Goal: Find specific page/section: Find specific page/section

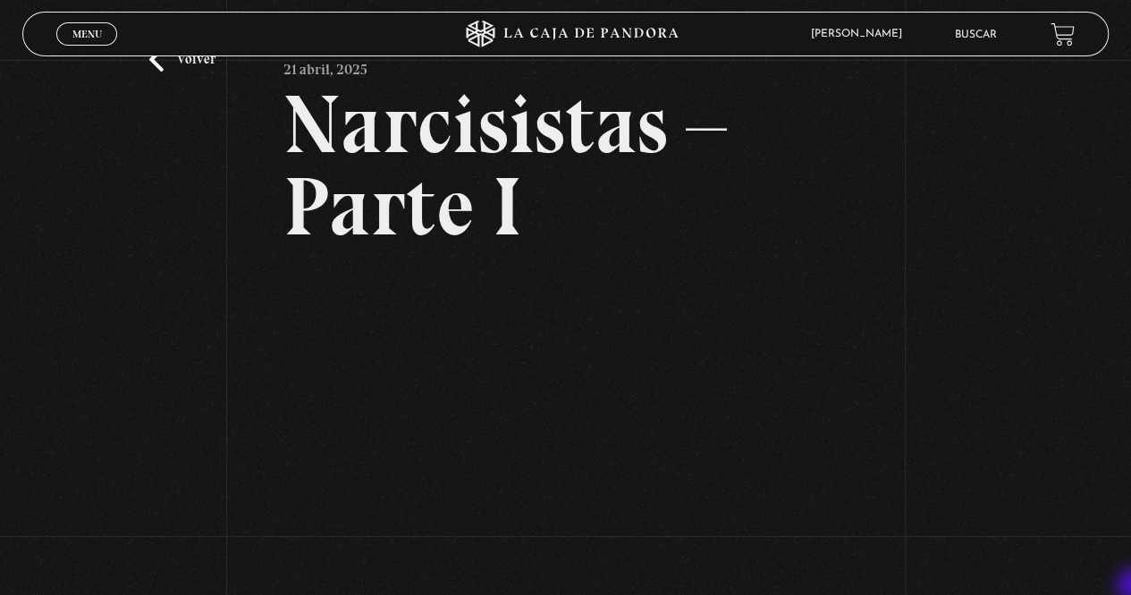
scroll to position [143, 0]
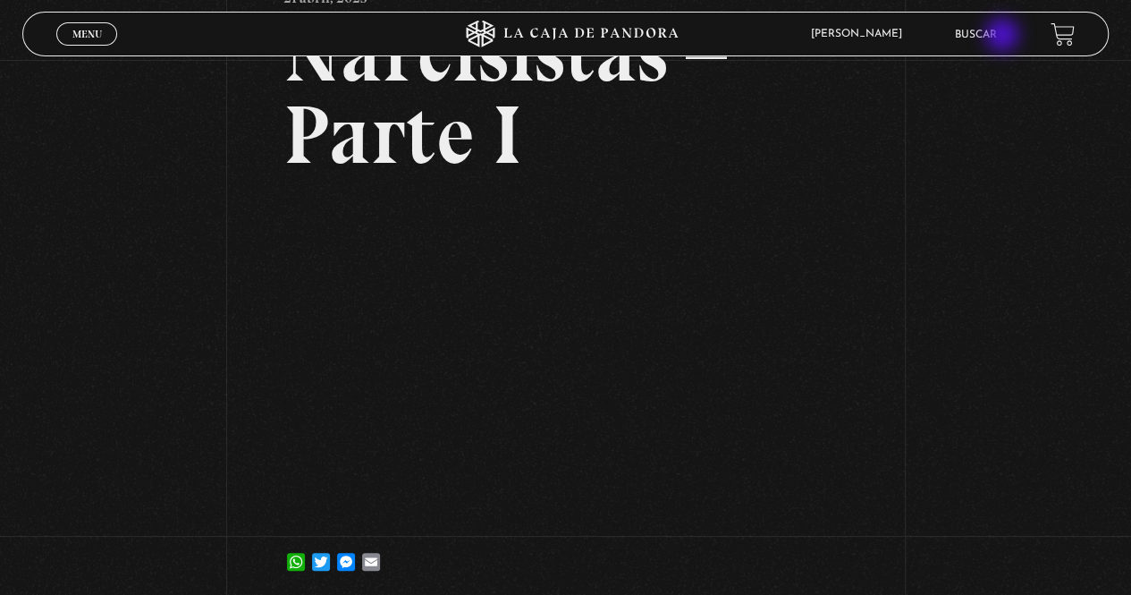
click at [997, 37] on link "Buscar" at bounding box center [976, 35] width 42 height 11
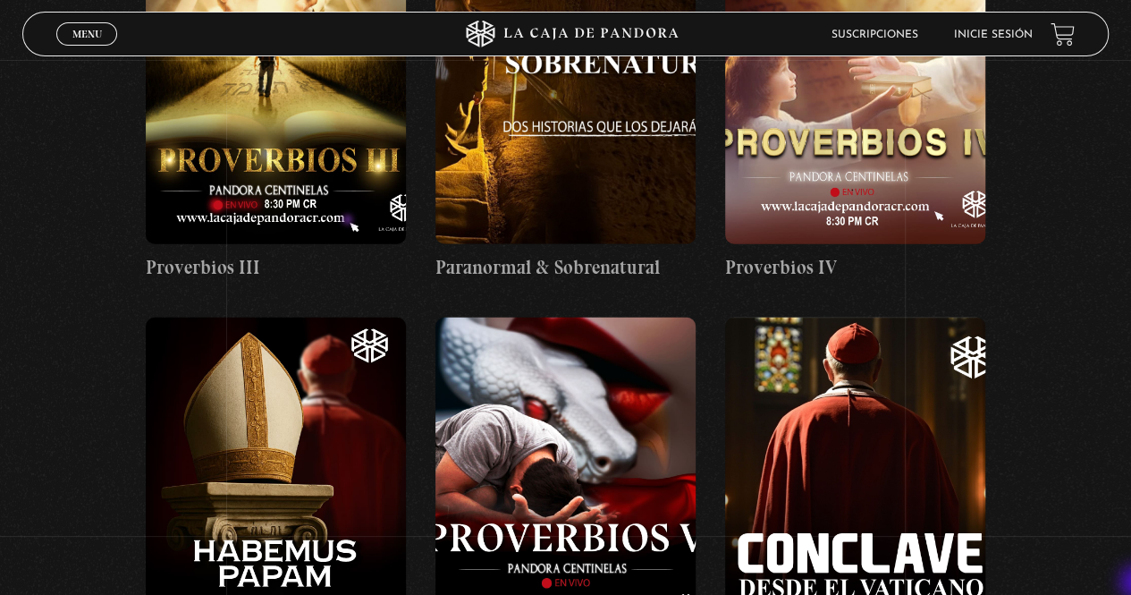
scroll to position [2169, 0]
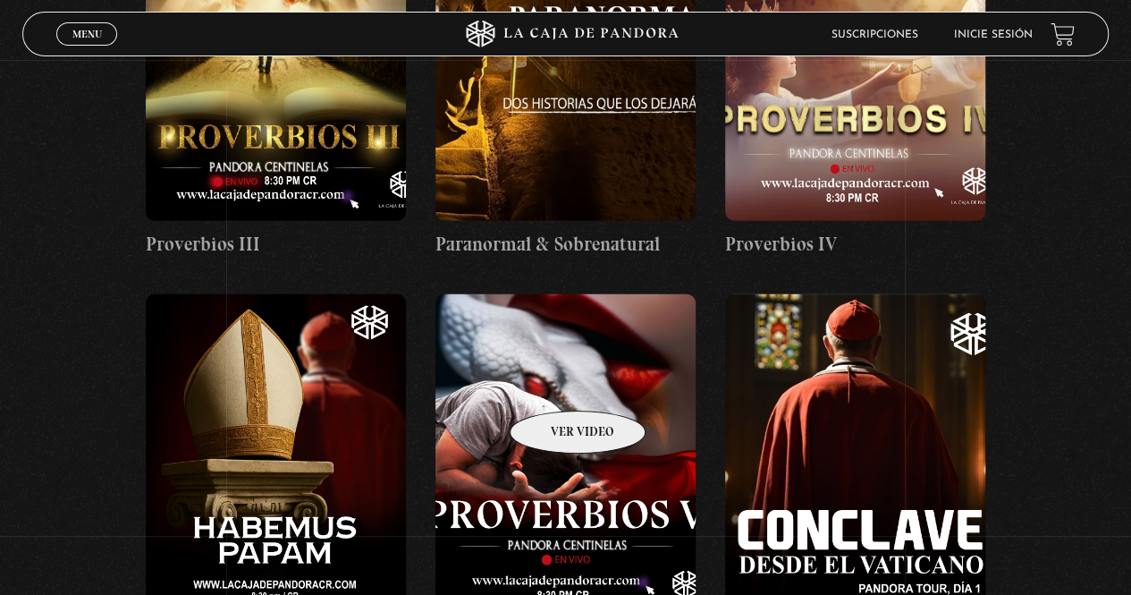
click at [554, 384] on figure at bounding box center [565, 455] width 260 height 322
